Goal: Task Accomplishment & Management: Manage account settings

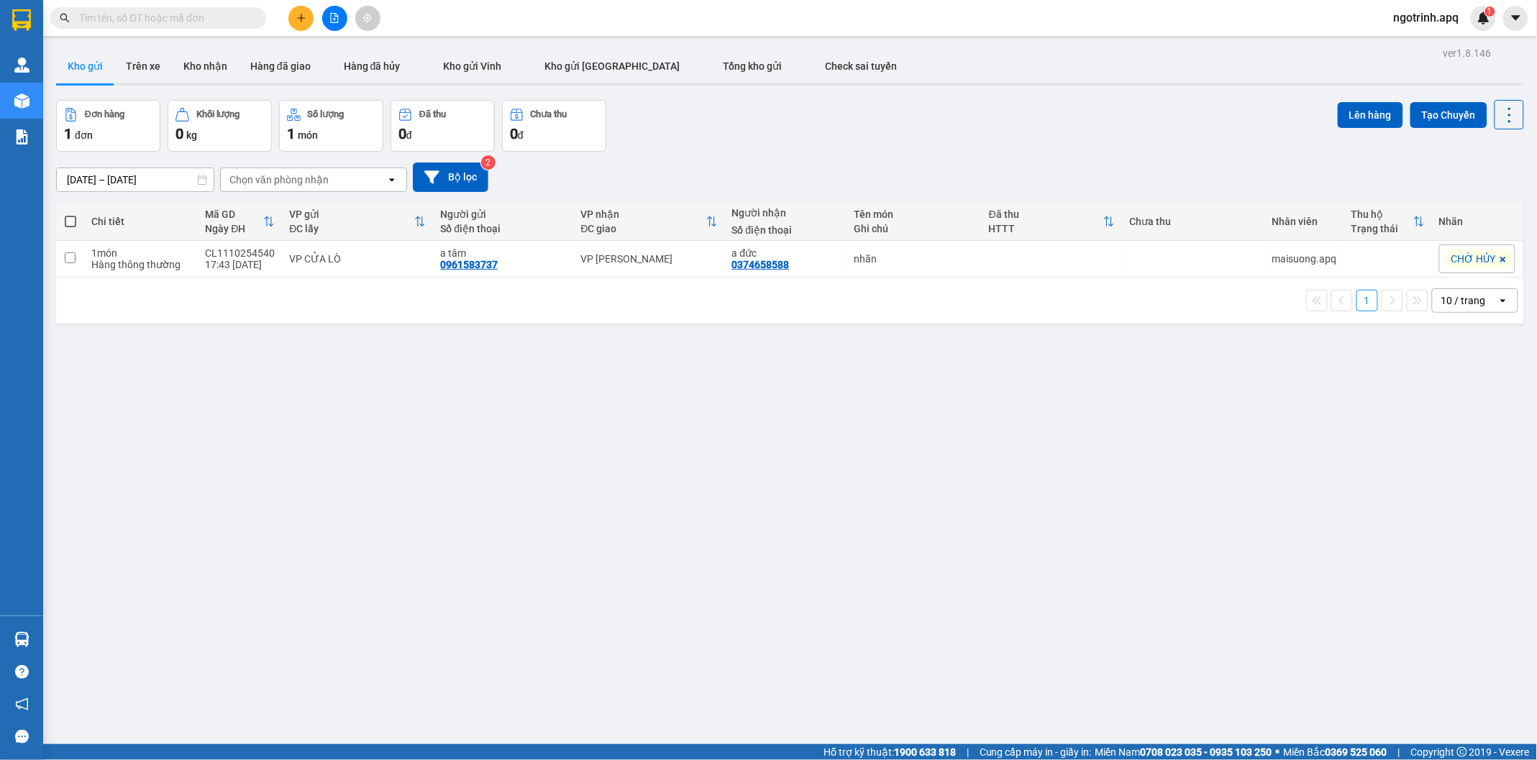
click at [1414, 16] on span "ngotrinh.apq" at bounding box center [1427, 18] width 88 height 18
click at [1411, 46] on span "Đăng xuất" at bounding box center [1434, 45] width 60 height 16
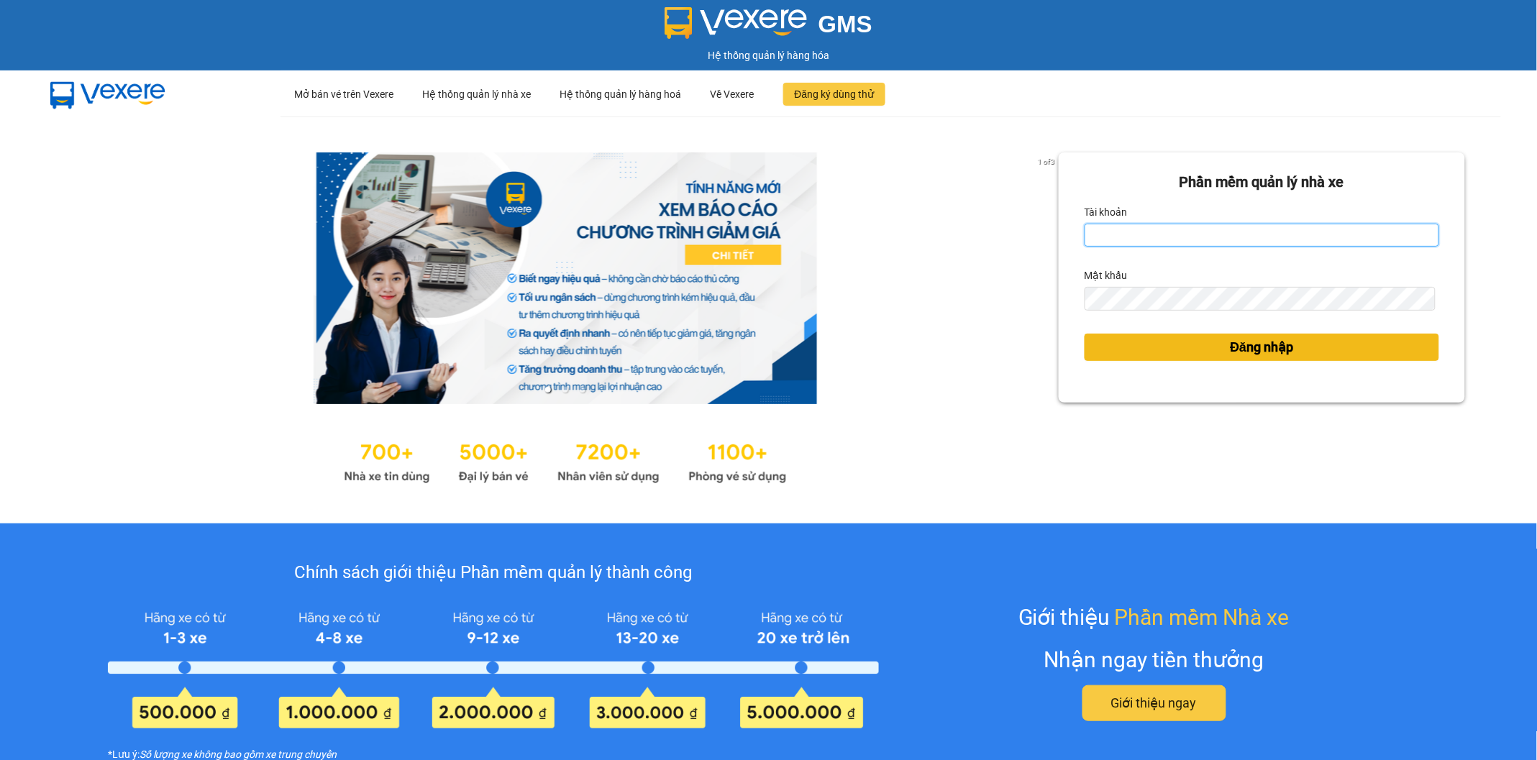
type input "ngotrinh.apq"
click at [1212, 345] on button "Đăng nhập" at bounding box center [1262, 347] width 355 height 27
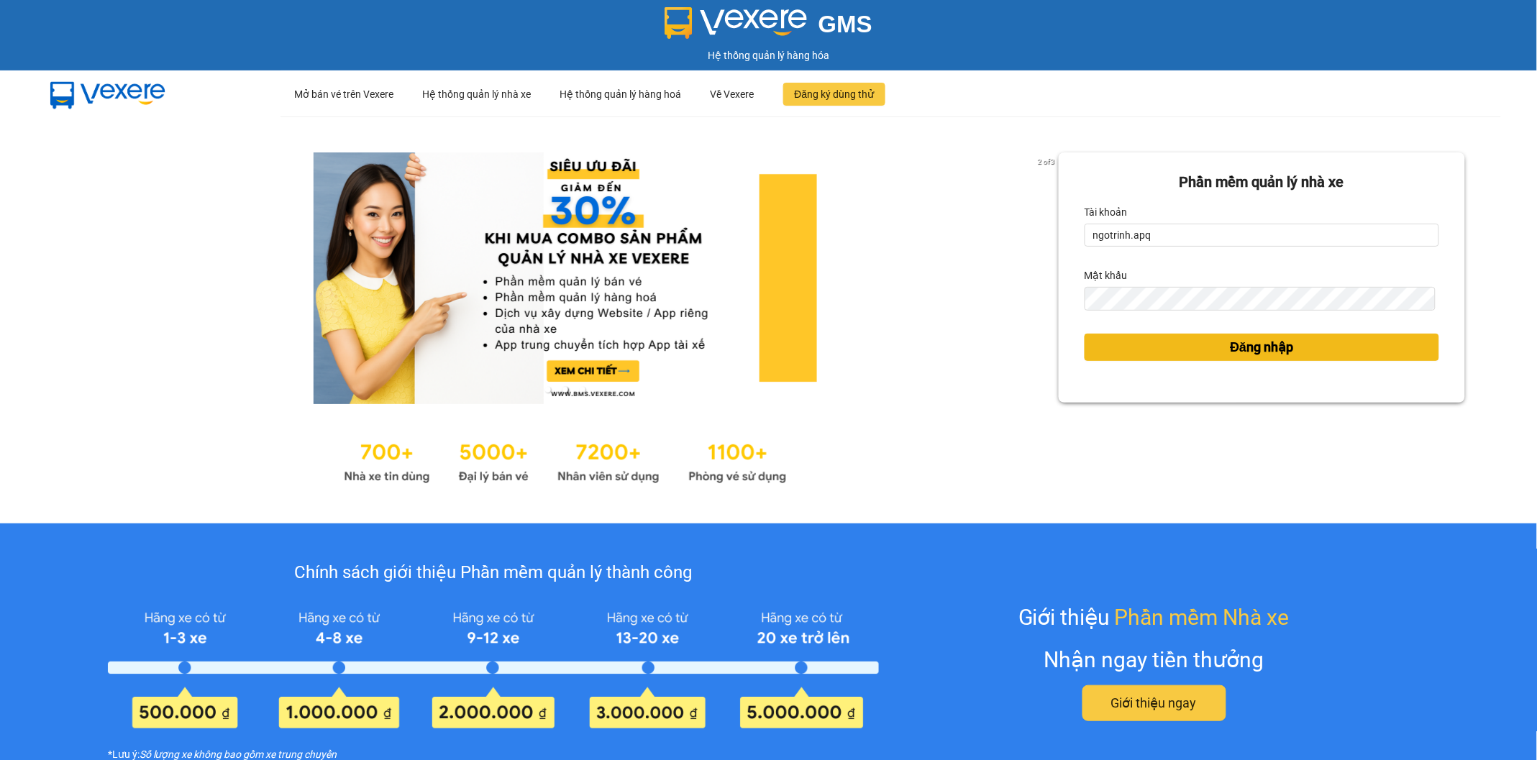
click at [1260, 345] on span "Đăng nhập" at bounding box center [1262, 347] width 63 height 20
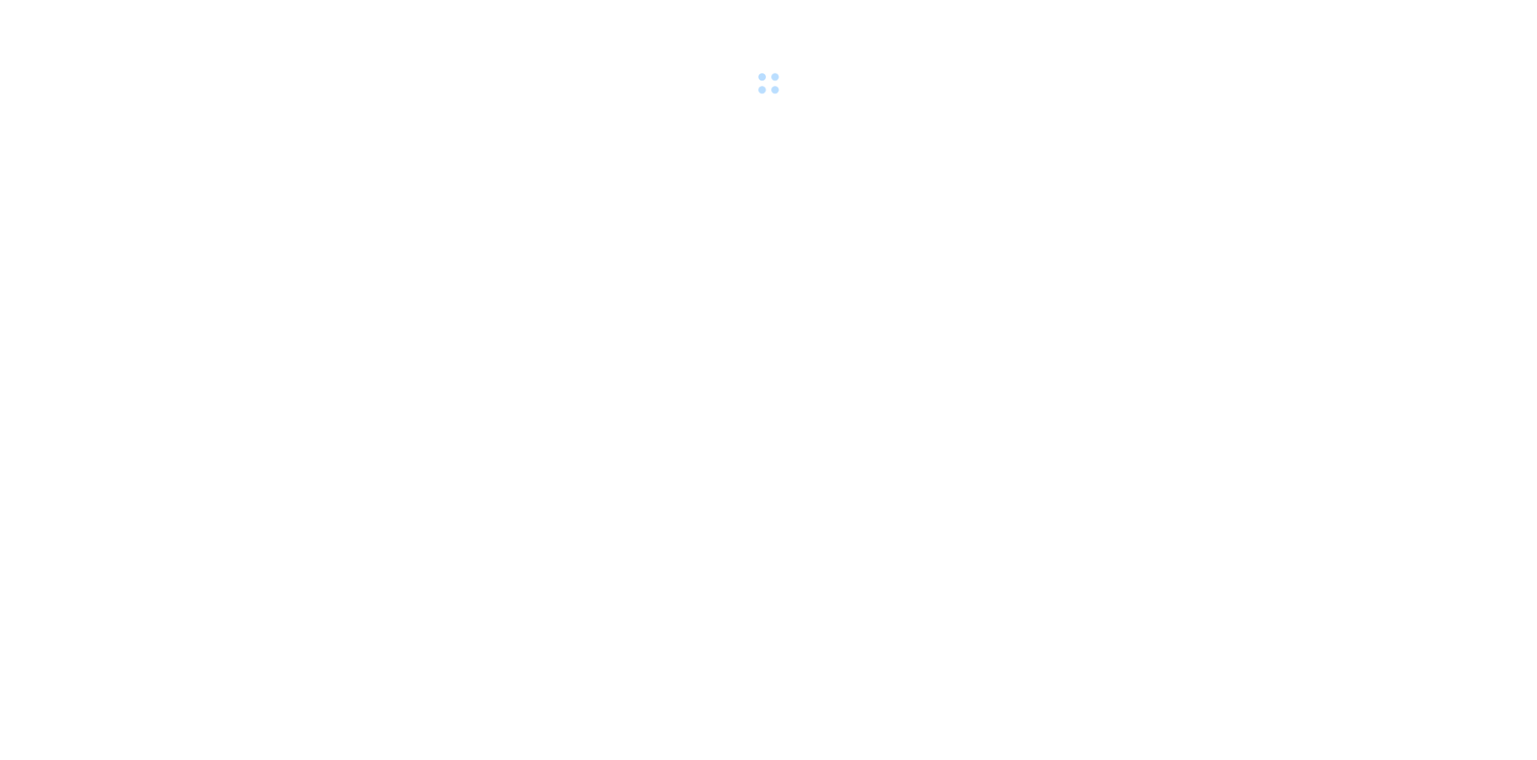
click at [1230, 356] on body at bounding box center [768, 380] width 1537 height 760
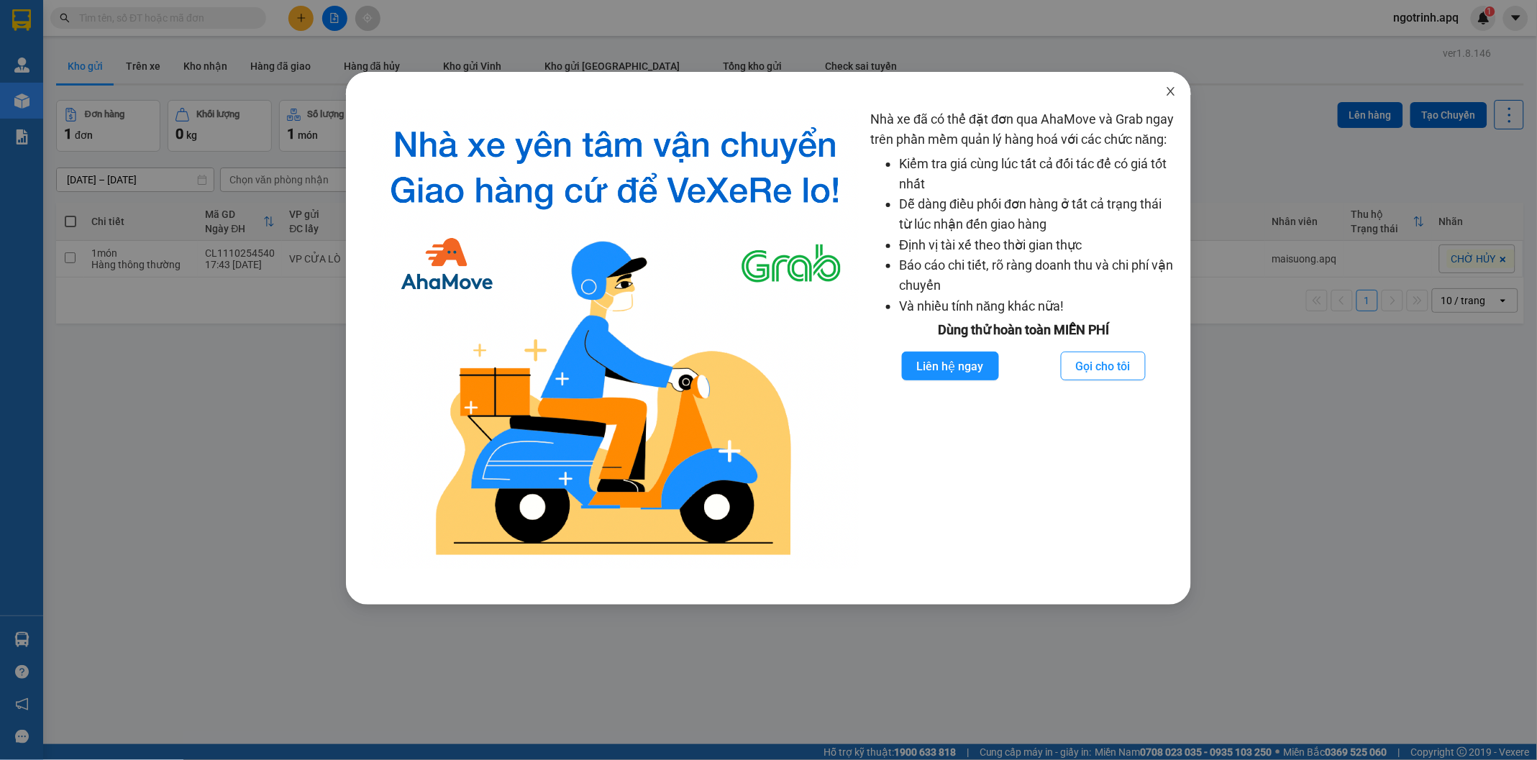
click at [1173, 87] on icon "close" at bounding box center [1172, 92] width 12 height 12
